Goal: Task Accomplishment & Management: Manage account settings

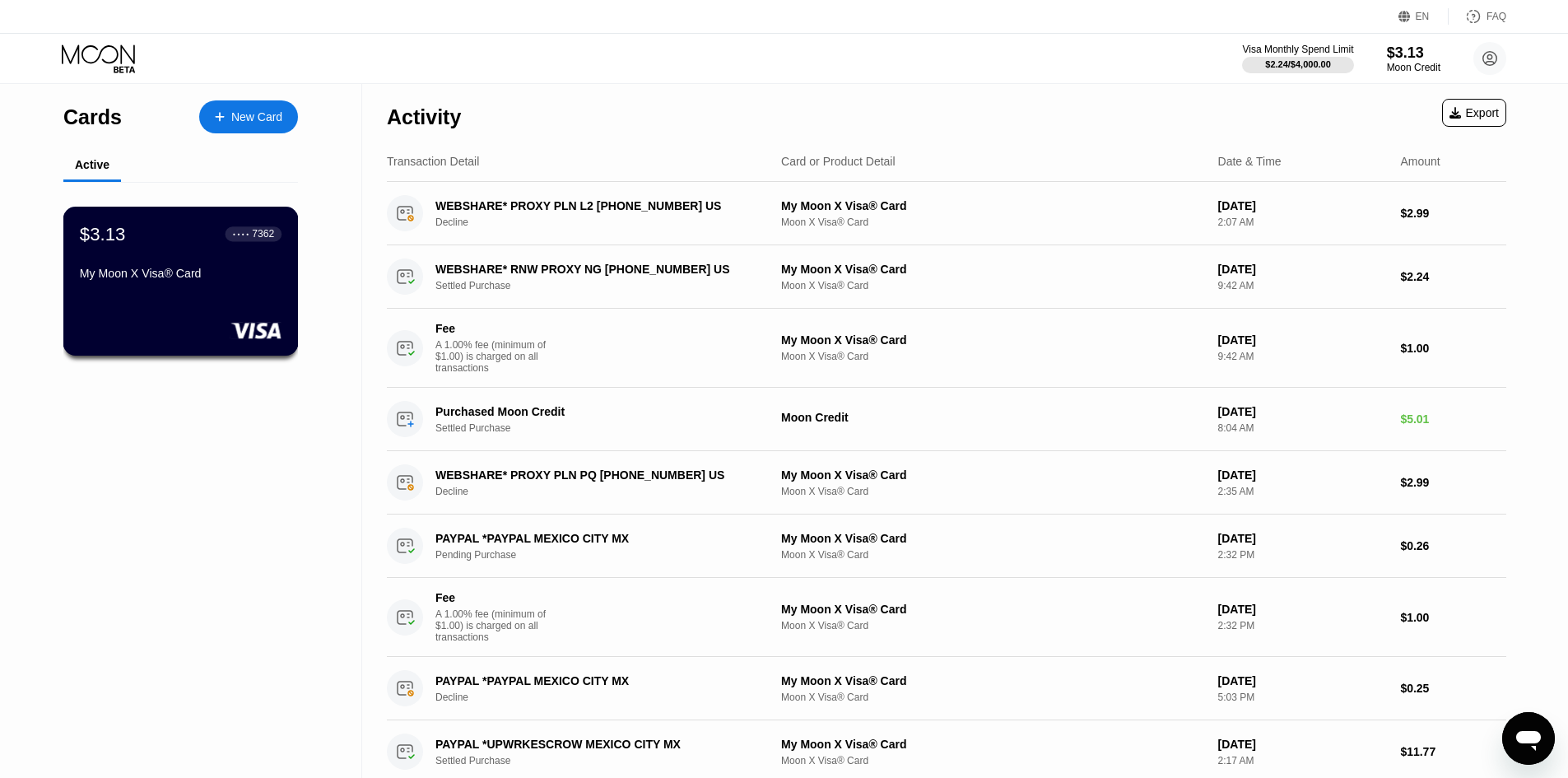
click at [196, 245] on div "$3.13 ● ● ● ● 7362" at bounding box center [181, 234] width 202 height 21
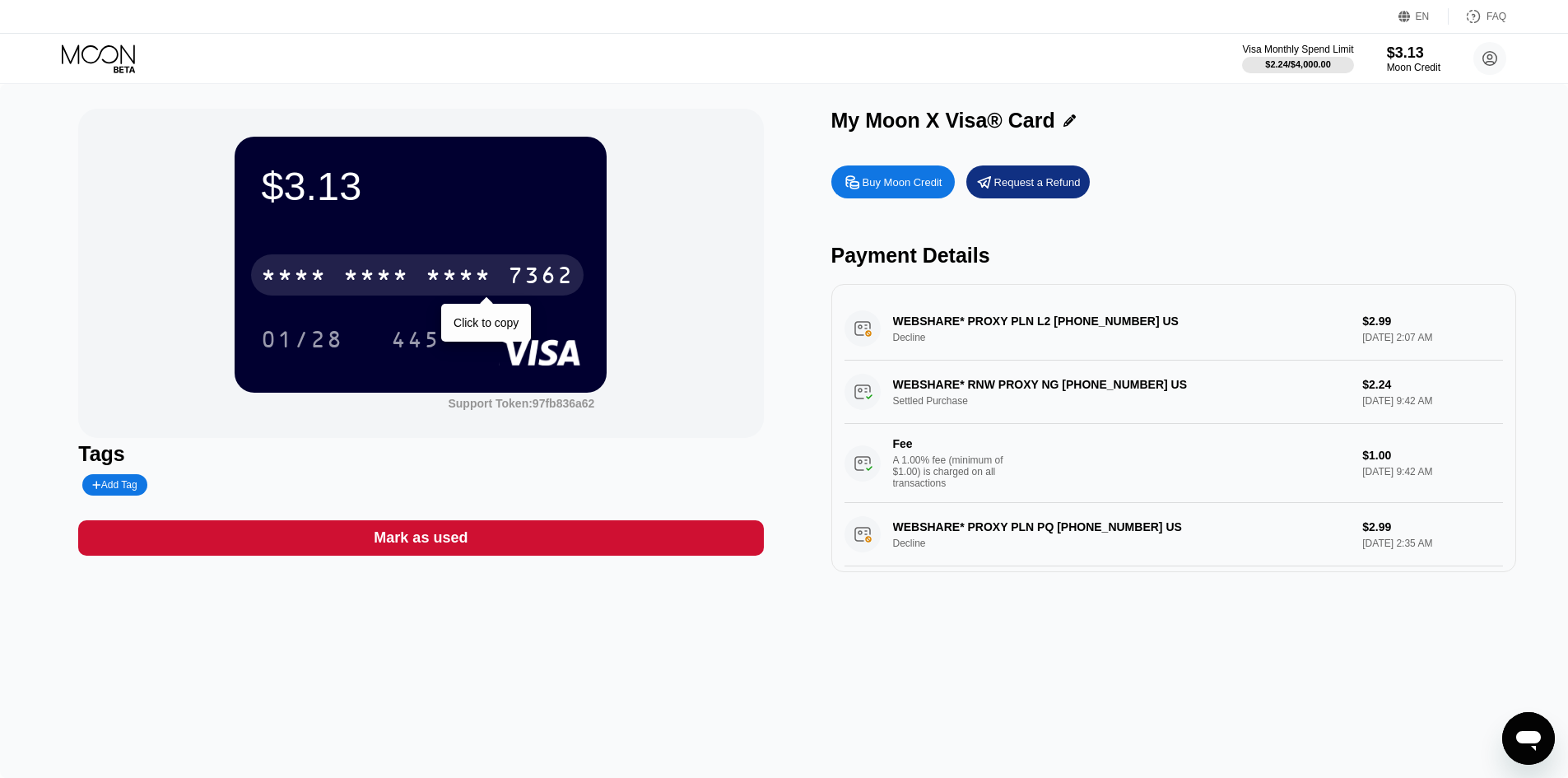
click at [445, 276] on div "* * * *" at bounding box center [458, 277] width 66 height 27
click at [414, 262] on div "[CREDIT_CARD_NUMBER]" at bounding box center [417, 275] width 333 height 41
